Goal: Information Seeking & Learning: Learn about a topic

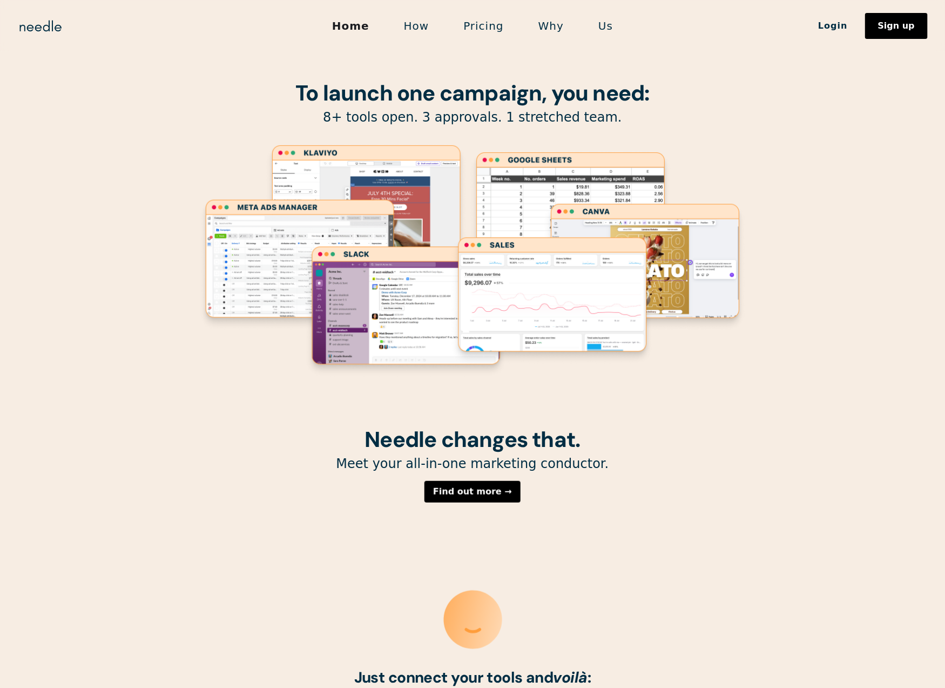
click at [493, 27] on link "Pricing" at bounding box center [483, 26] width 75 height 23
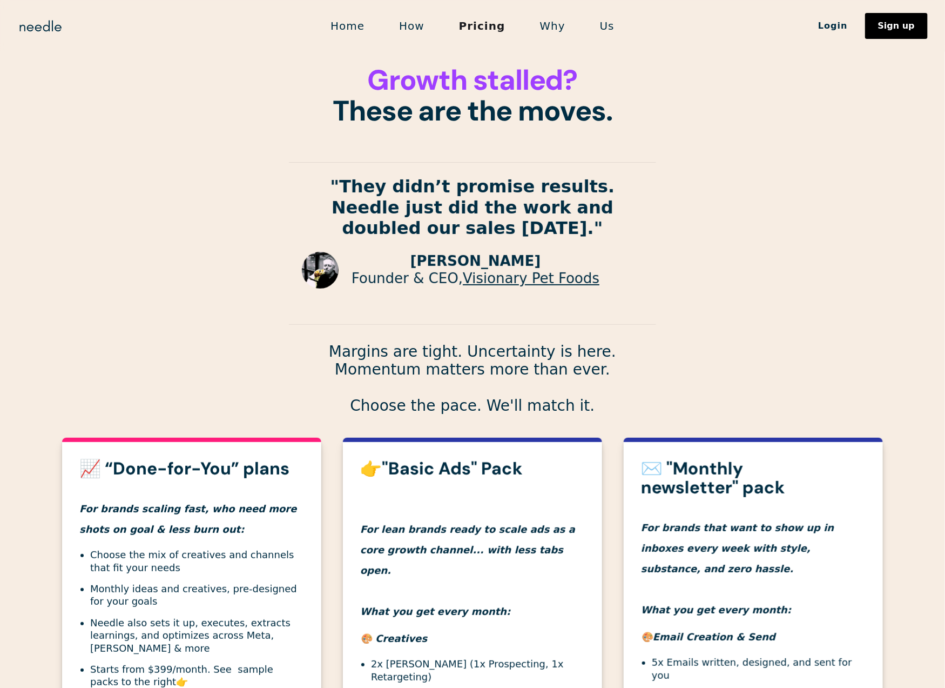
click at [539, 25] on link "Why" at bounding box center [553, 26] width 60 height 23
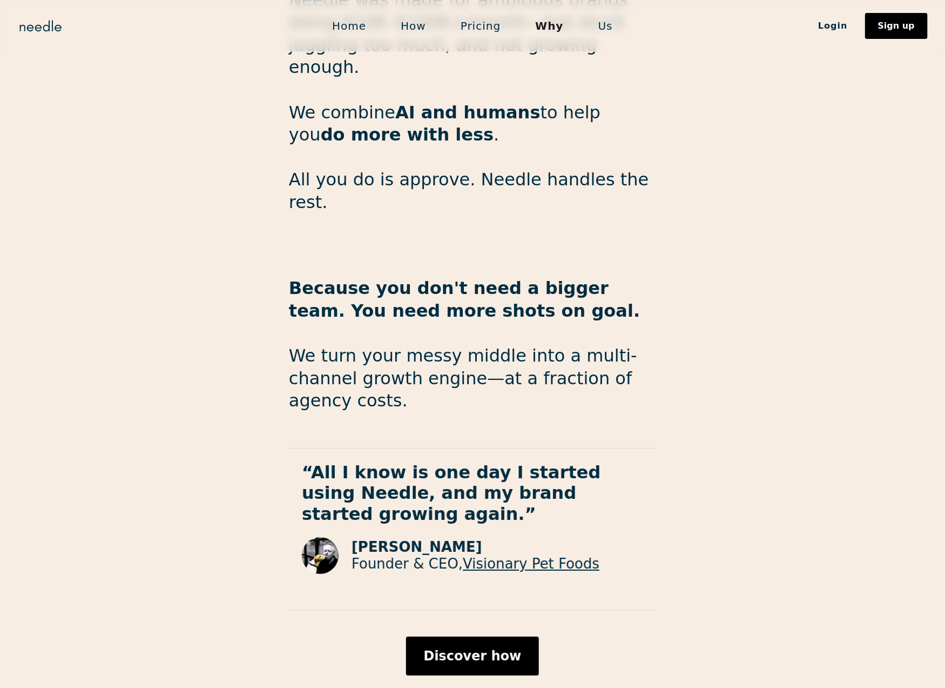
scroll to position [1557, 0]
